Goal: Information Seeking & Learning: Learn about a topic

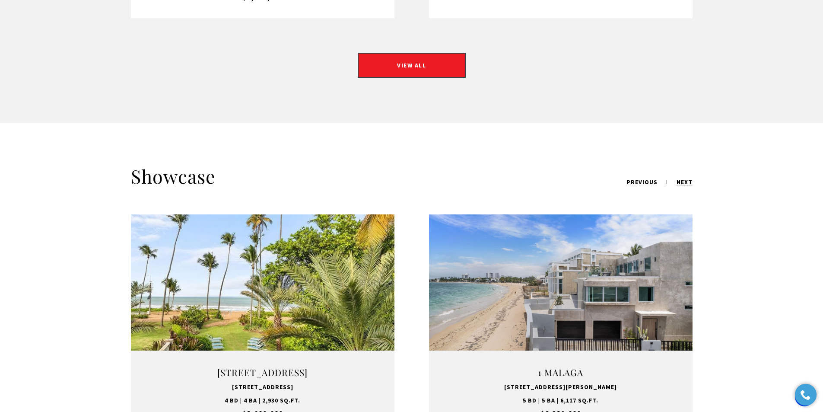
scroll to position [950, 0]
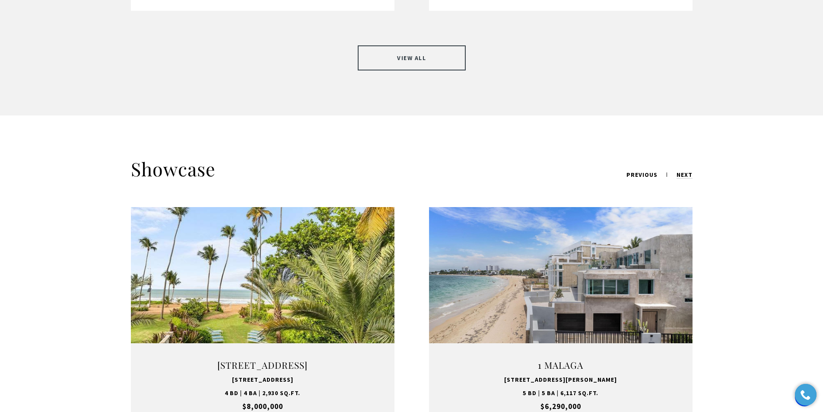
click at [400, 45] on link "VIEW ALL" at bounding box center [412, 57] width 108 height 25
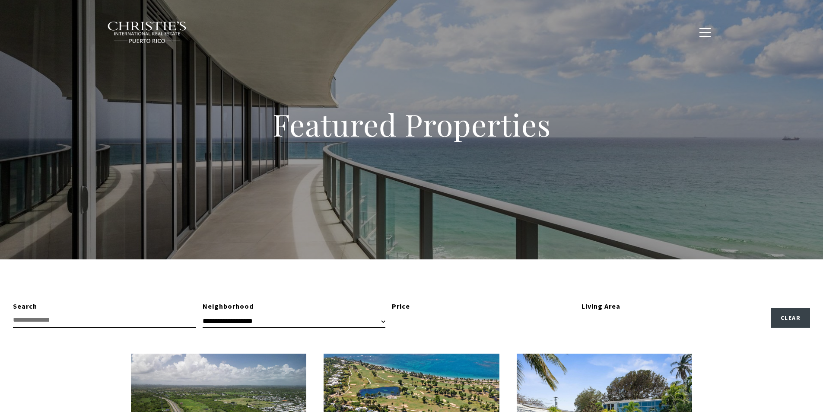
type input "**********"
type input "*********"
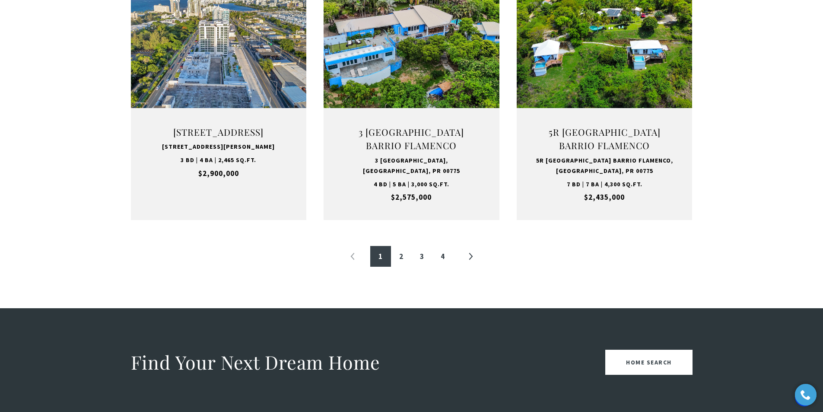
scroll to position [951, 0]
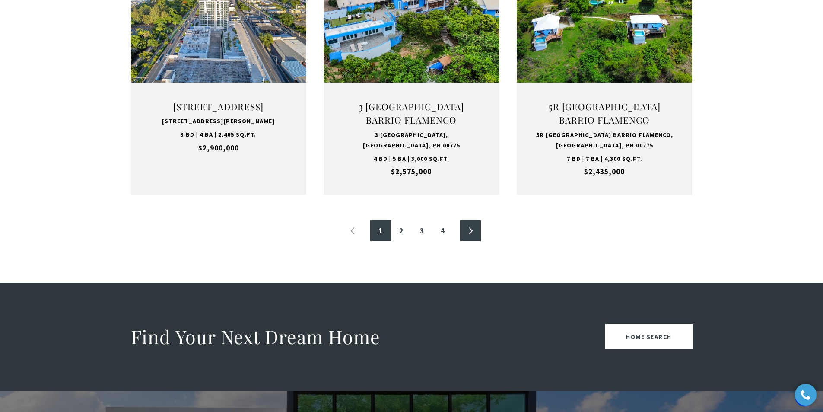
click at [472, 228] on link "»" at bounding box center [470, 230] width 21 height 21
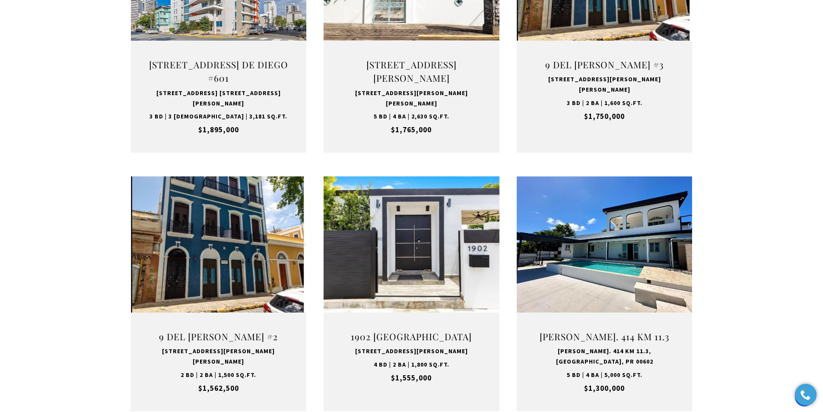
scroll to position [734, 0]
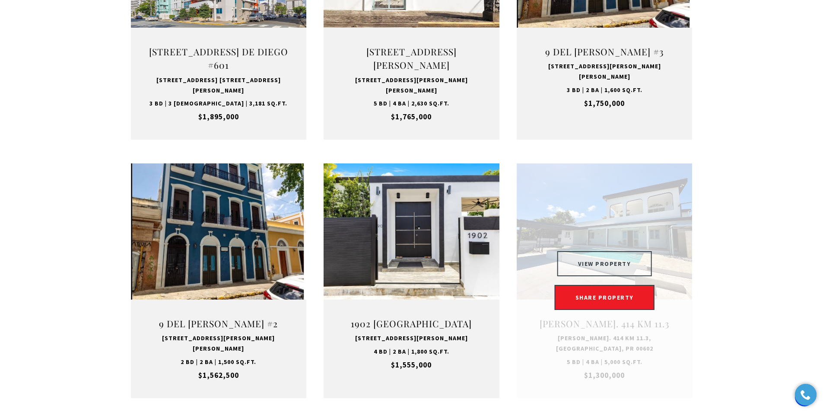
click at [626, 251] on button "VIEW PROPERTY" at bounding box center [604, 263] width 95 height 25
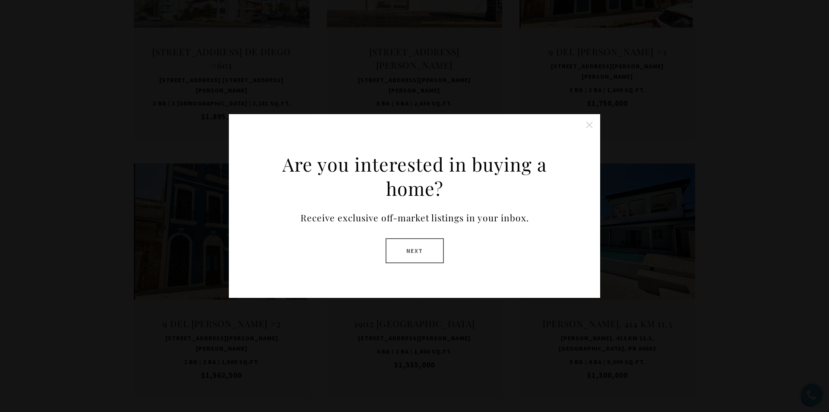
click at [589, 126] on button "Close this option" at bounding box center [589, 124] width 17 height 17
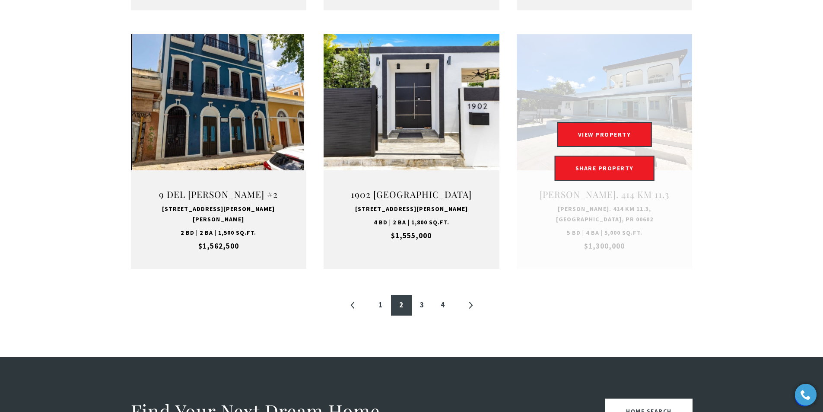
scroll to position [864, 0]
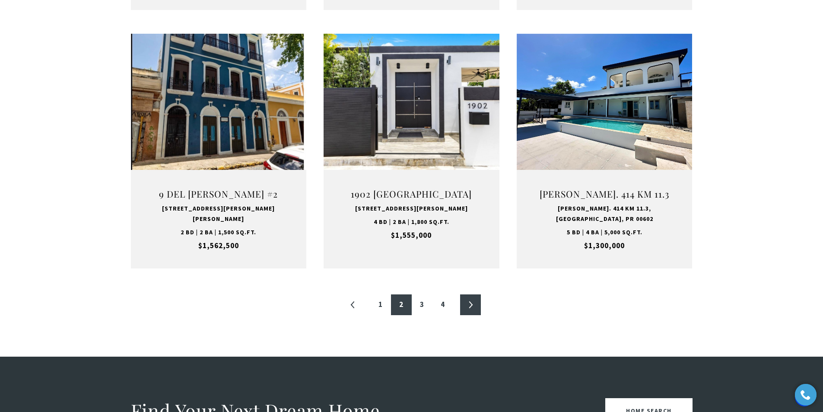
click at [469, 294] on link "»" at bounding box center [470, 304] width 21 height 21
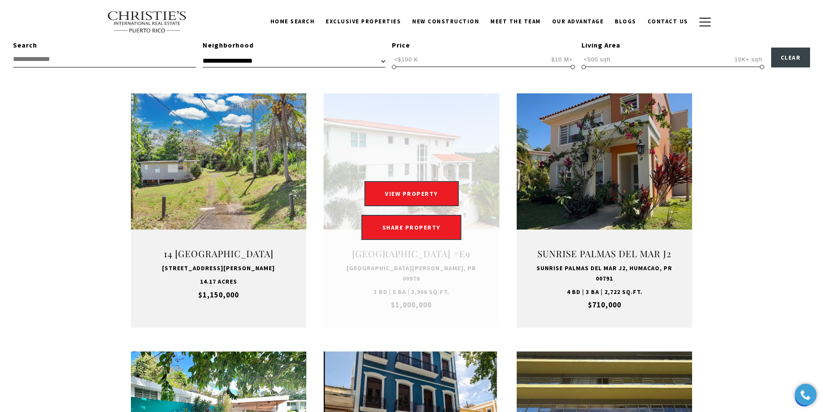
scroll to position [259, 0]
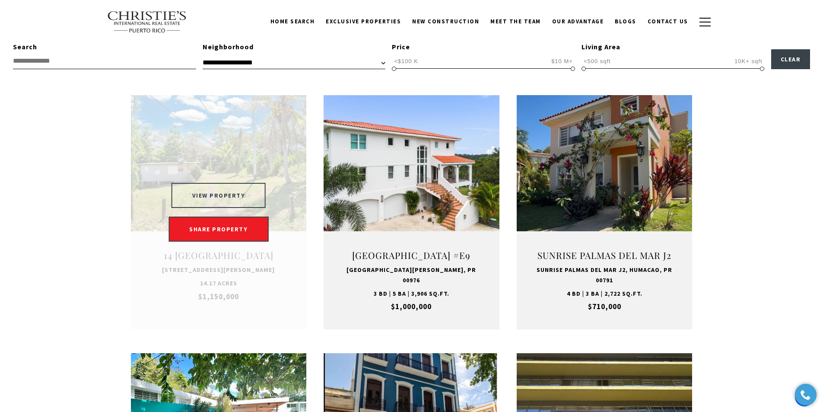
click at [210, 199] on button "VIEW PROPERTY" at bounding box center [219, 195] width 95 height 25
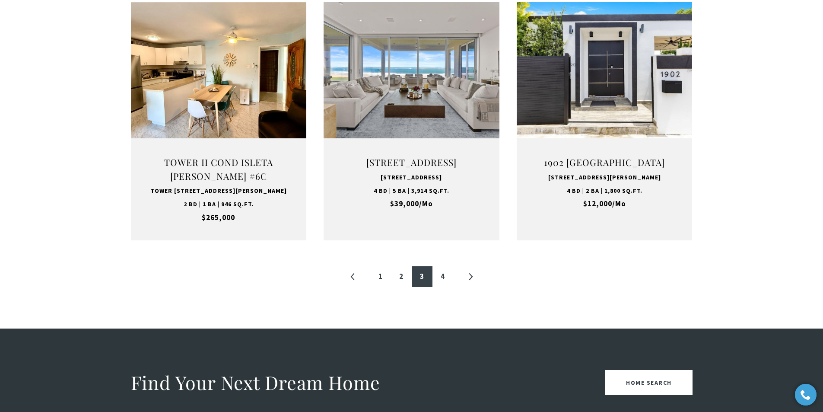
scroll to position [907, 0]
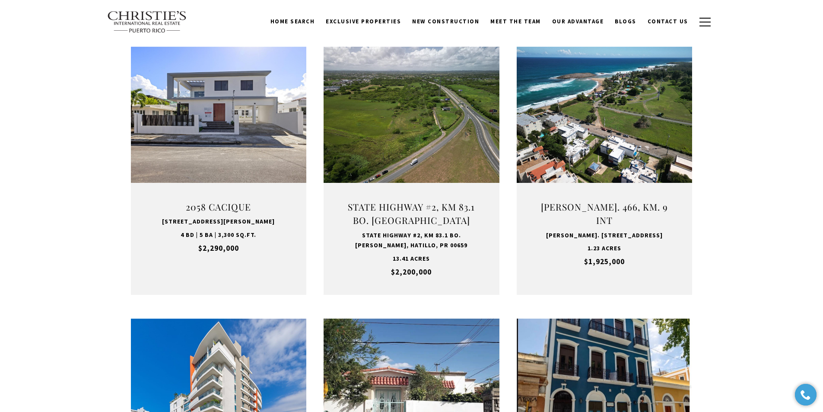
scroll to position [259, 0]
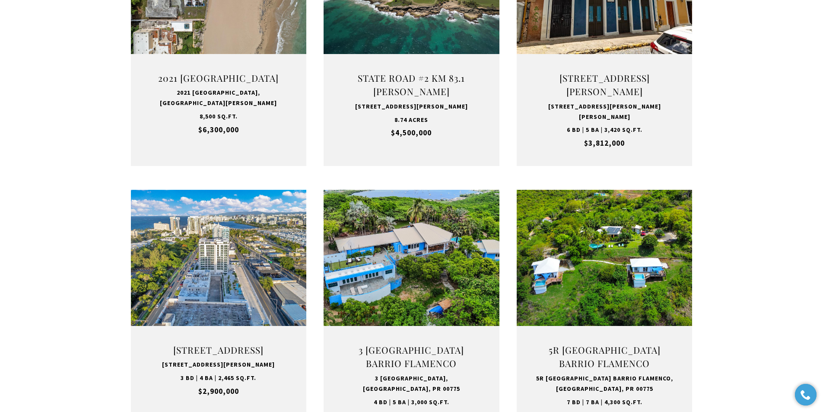
scroll to position [342, 0]
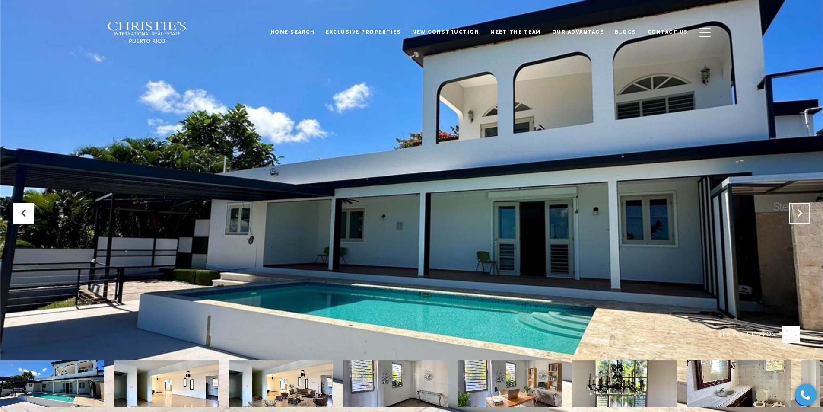
click at [799, 213] on icon at bounding box center [799, 213] width 9 height 9
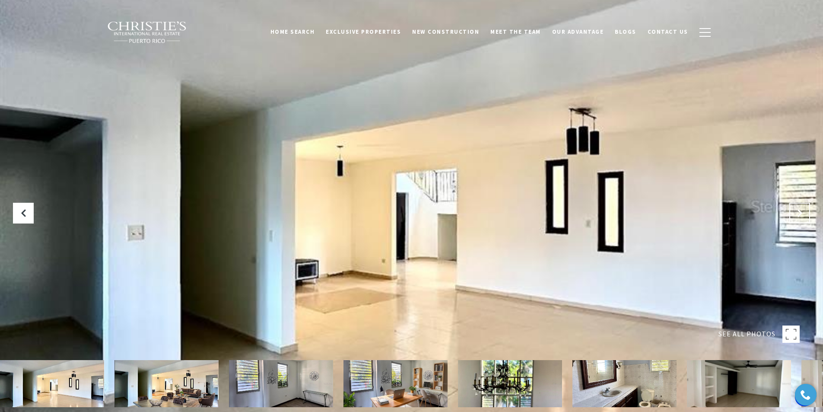
click at [799, 213] on icon "Next Slide" at bounding box center [799, 213] width 9 height 9
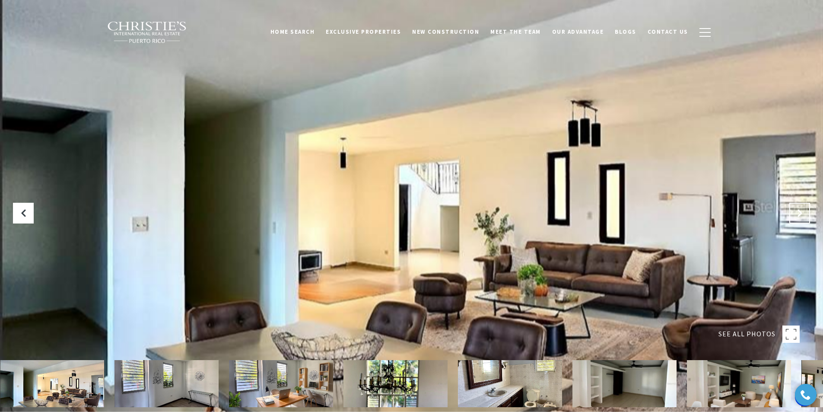
click at [799, 213] on icon "Next Slide" at bounding box center [799, 213] width 9 height 9
click at [29, 214] on button "Previous Slide" at bounding box center [23, 213] width 21 height 21
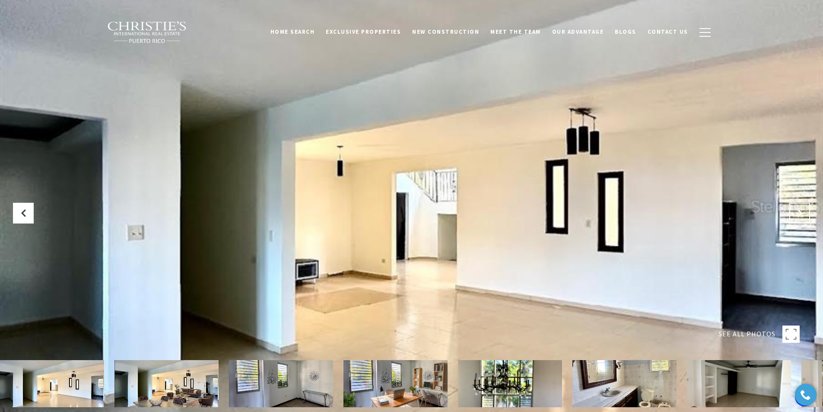
click at [799, 210] on icon "Next Slide" at bounding box center [799, 213] width 9 height 9
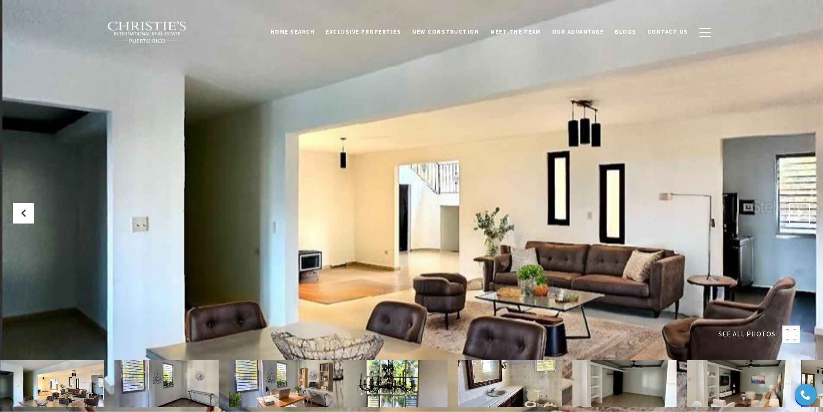
click at [798, 215] on icon "Next Slide" at bounding box center [799, 213] width 9 height 9
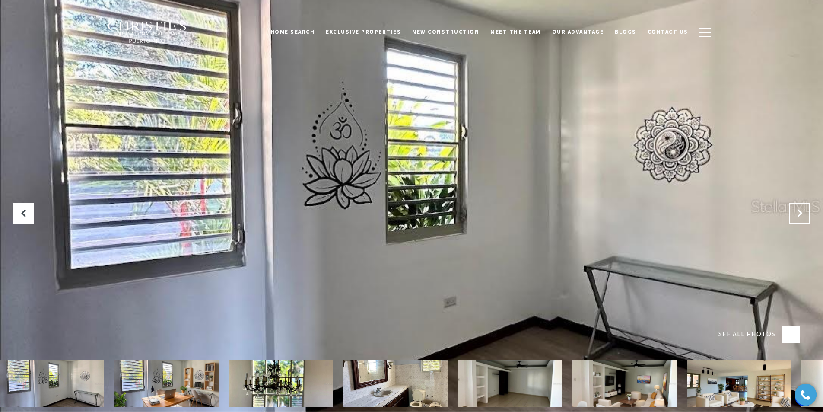
click at [798, 215] on icon "Next Slide" at bounding box center [799, 213] width 9 height 9
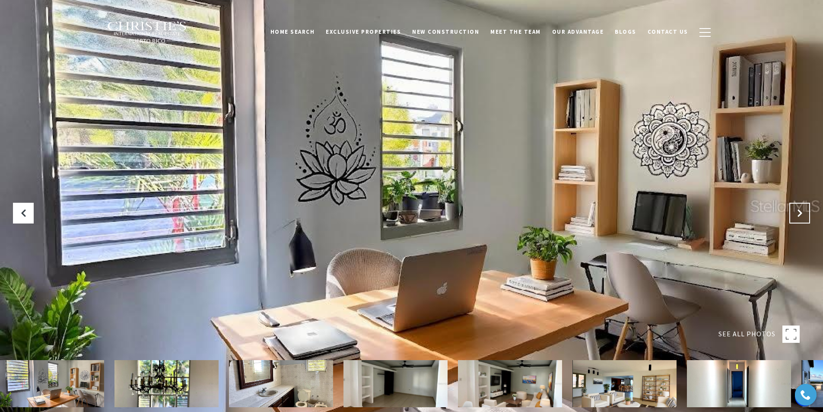
click at [798, 215] on icon "Next Slide" at bounding box center [799, 213] width 9 height 9
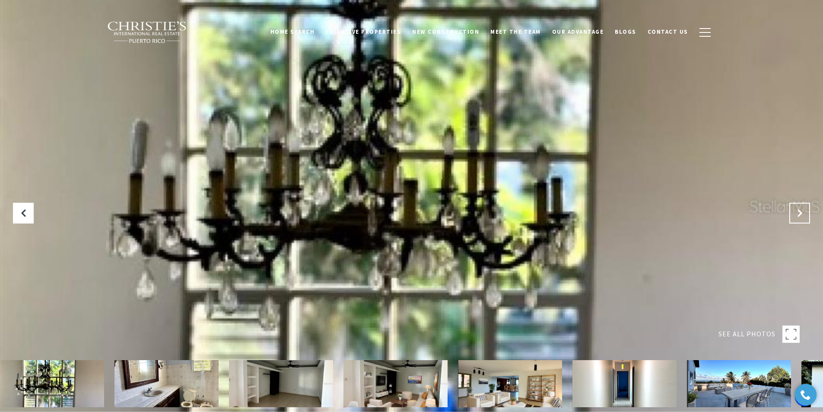
click at [798, 215] on icon "Next Slide" at bounding box center [799, 213] width 9 height 9
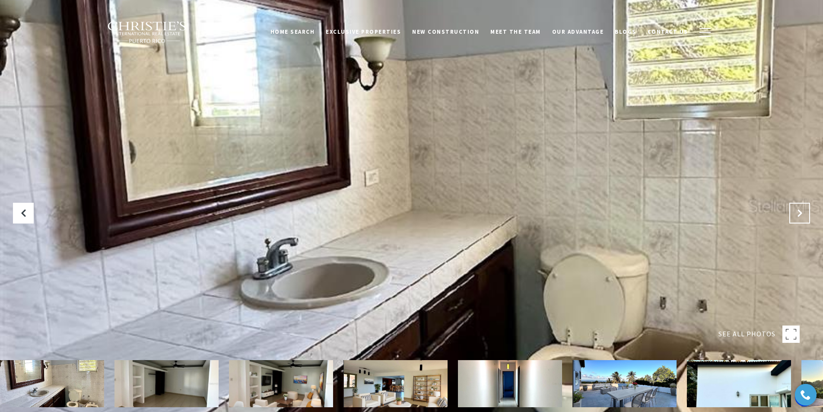
click at [798, 215] on icon "Next Slide" at bounding box center [799, 213] width 9 height 9
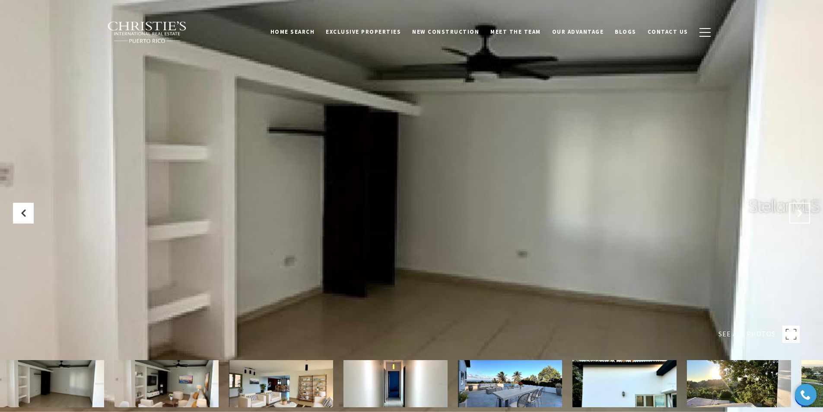
click at [798, 215] on icon "Next Slide" at bounding box center [799, 213] width 9 height 9
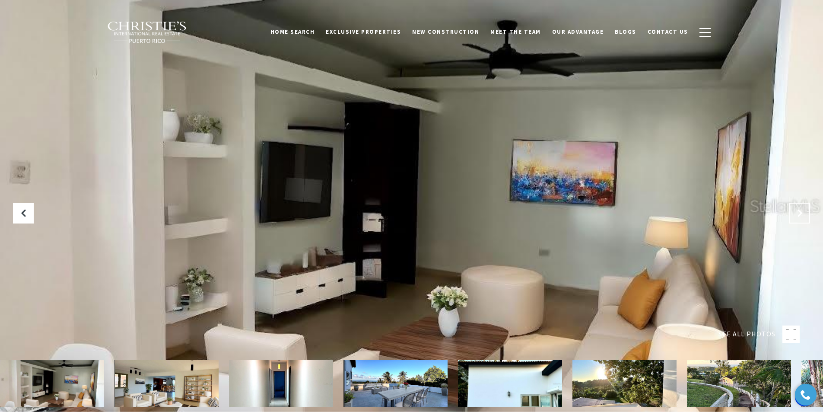
click at [798, 215] on icon "Next Slide" at bounding box center [799, 213] width 9 height 9
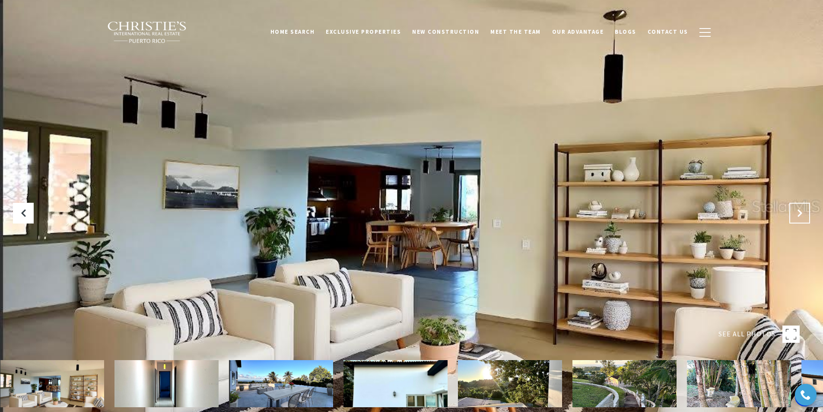
click at [798, 215] on icon "Next Slide" at bounding box center [799, 213] width 9 height 9
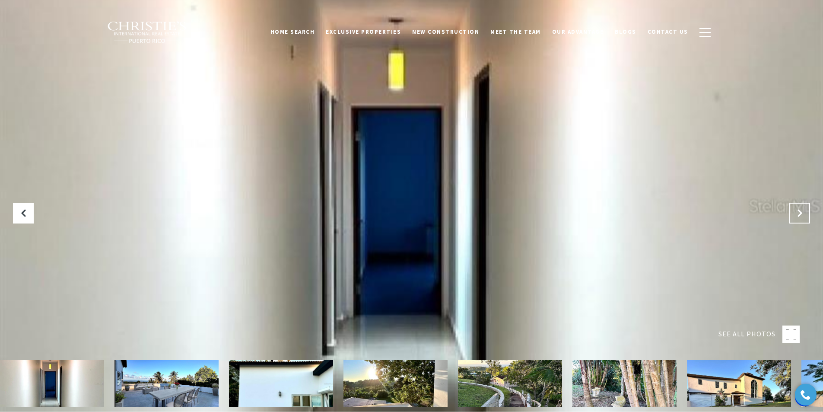
click at [798, 215] on icon "Next Slide" at bounding box center [799, 213] width 9 height 9
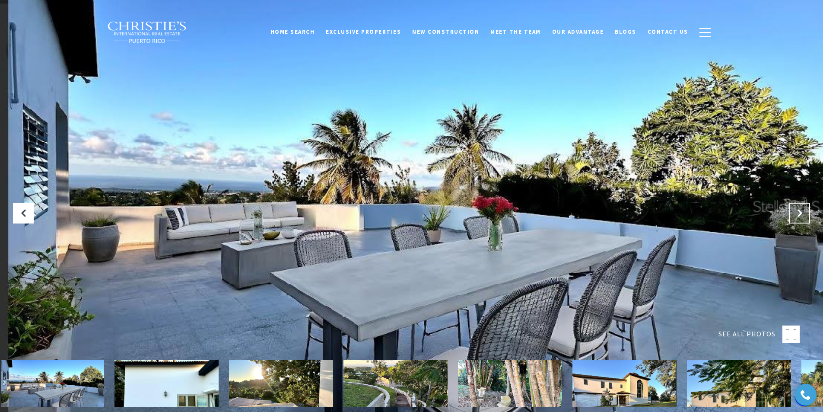
click at [798, 215] on icon "Next Slide" at bounding box center [799, 213] width 9 height 9
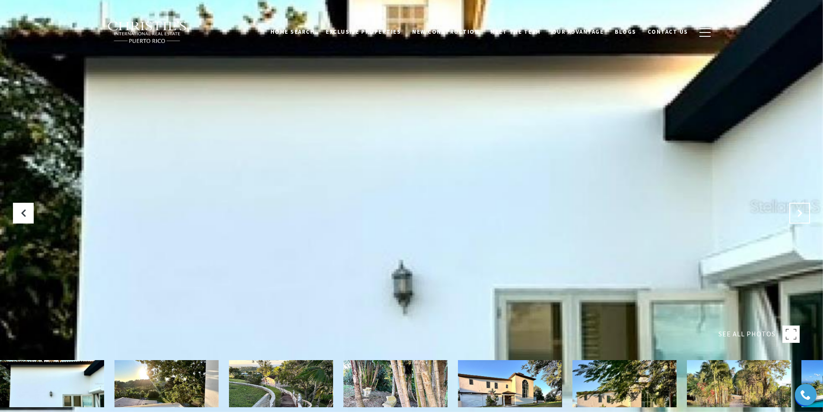
click at [800, 216] on icon "Next Slide" at bounding box center [799, 213] width 9 height 9
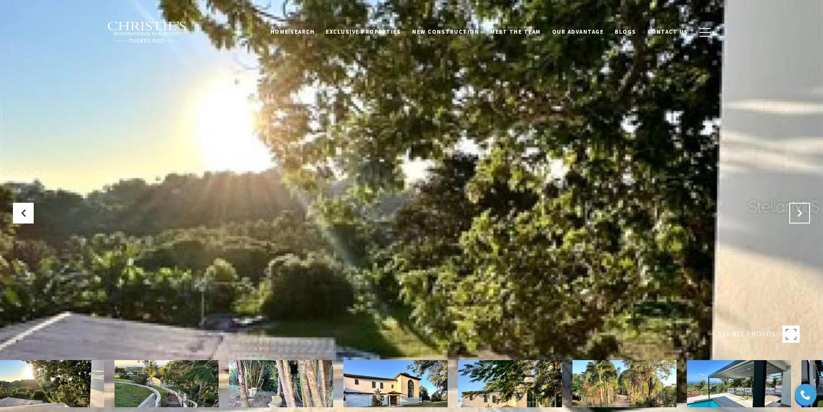
click at [800, 216] on icon "Next Slide" at bounding box center [799, 213] width 9 height 9
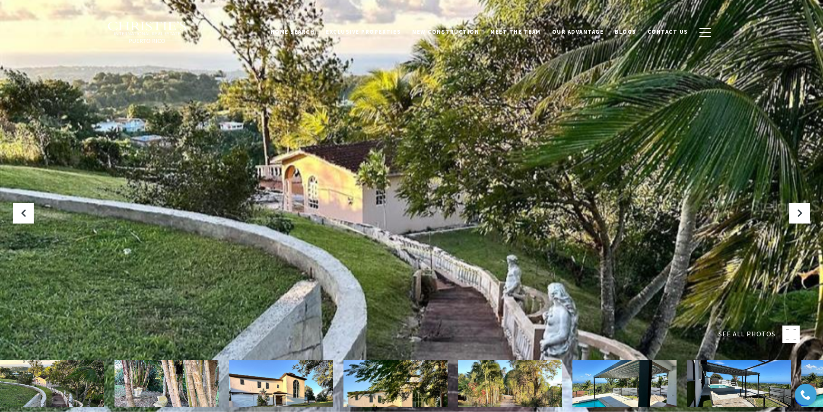
click at [192, 390] on img at bounding box center [166, 383] width 104 height 47
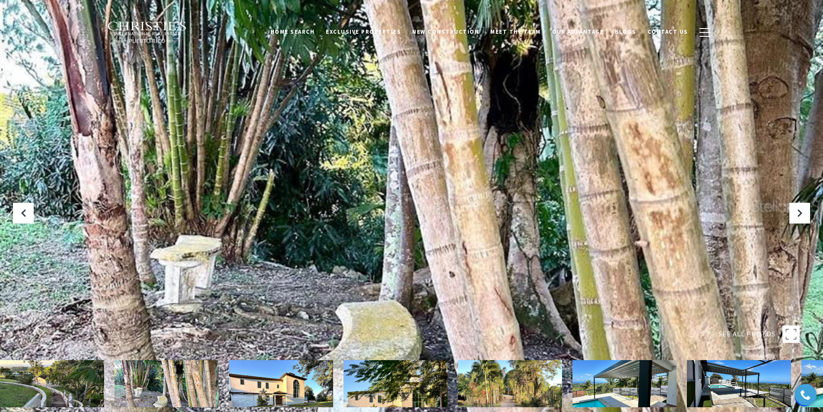
click at [257, 388] on img at bounding box center [281, 383] width 104 height 47
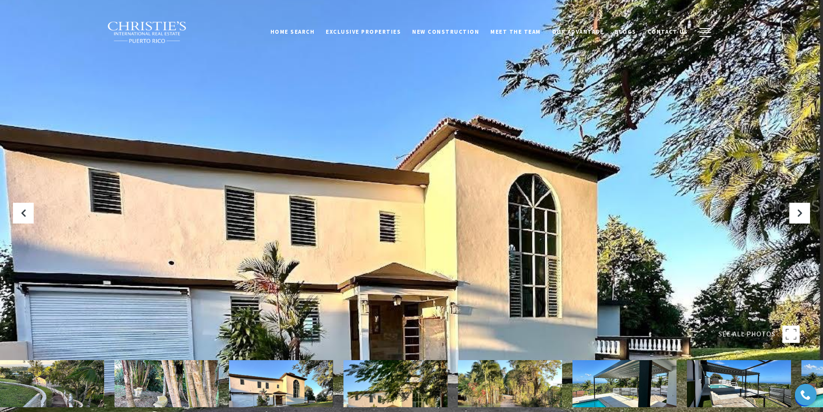
drag, startPoint x: 381, startPoint y: 386, endPoint x: 405, endPoint y: 386, distance: 23.8
click at [381, 386] on img at bounding box center [395, 383] width 104 height 47
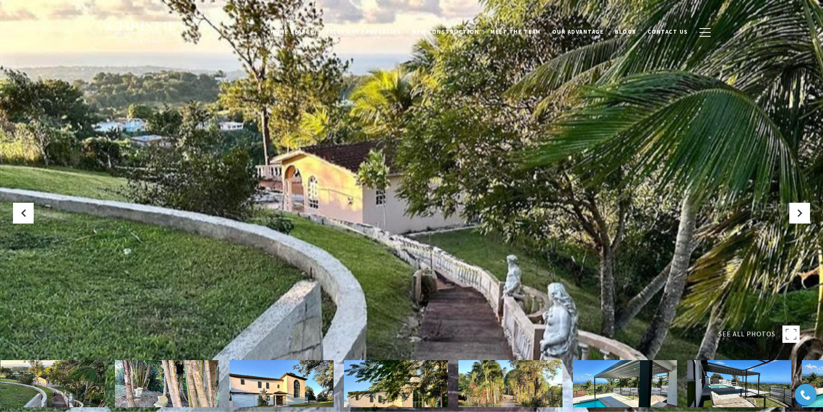
click at [600, 395] on img at bounding box center [625, 383] width 104 height 47
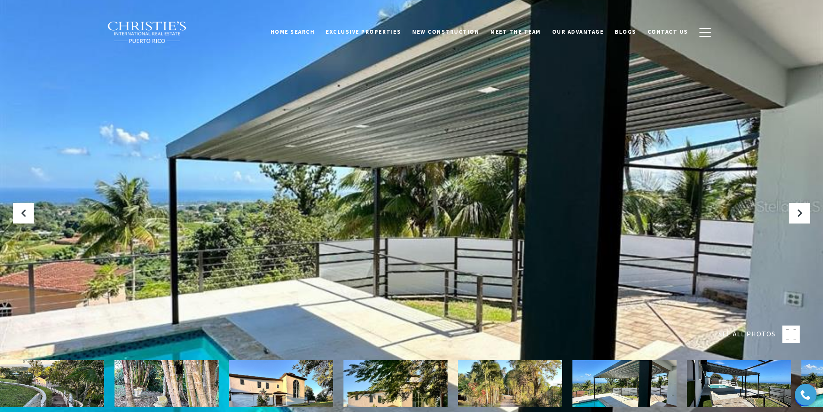
click at [696, 390] on img at bounding box center [739, 383] width 104 height 47
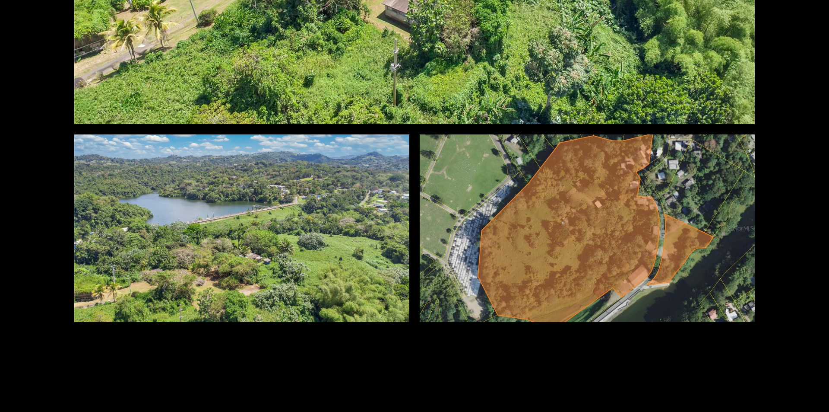
scroll to position [1377, 0]
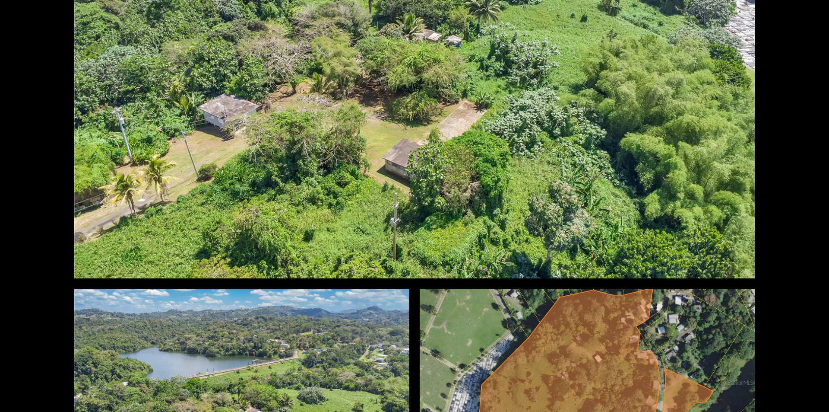
click at [488, 198] on div at bounding box center [414, 87] width 681 height 381
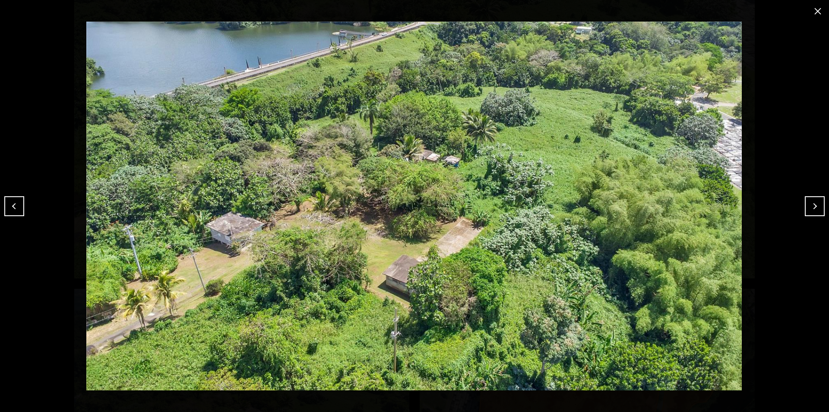
click at [477, 221] on img at bounding box center [414, 206] width 786 height 369
click at [477, 221] on img at bounding box center [415, 206] width 786 height 369
